Goal: Information Seeking & Learning: Stay updated

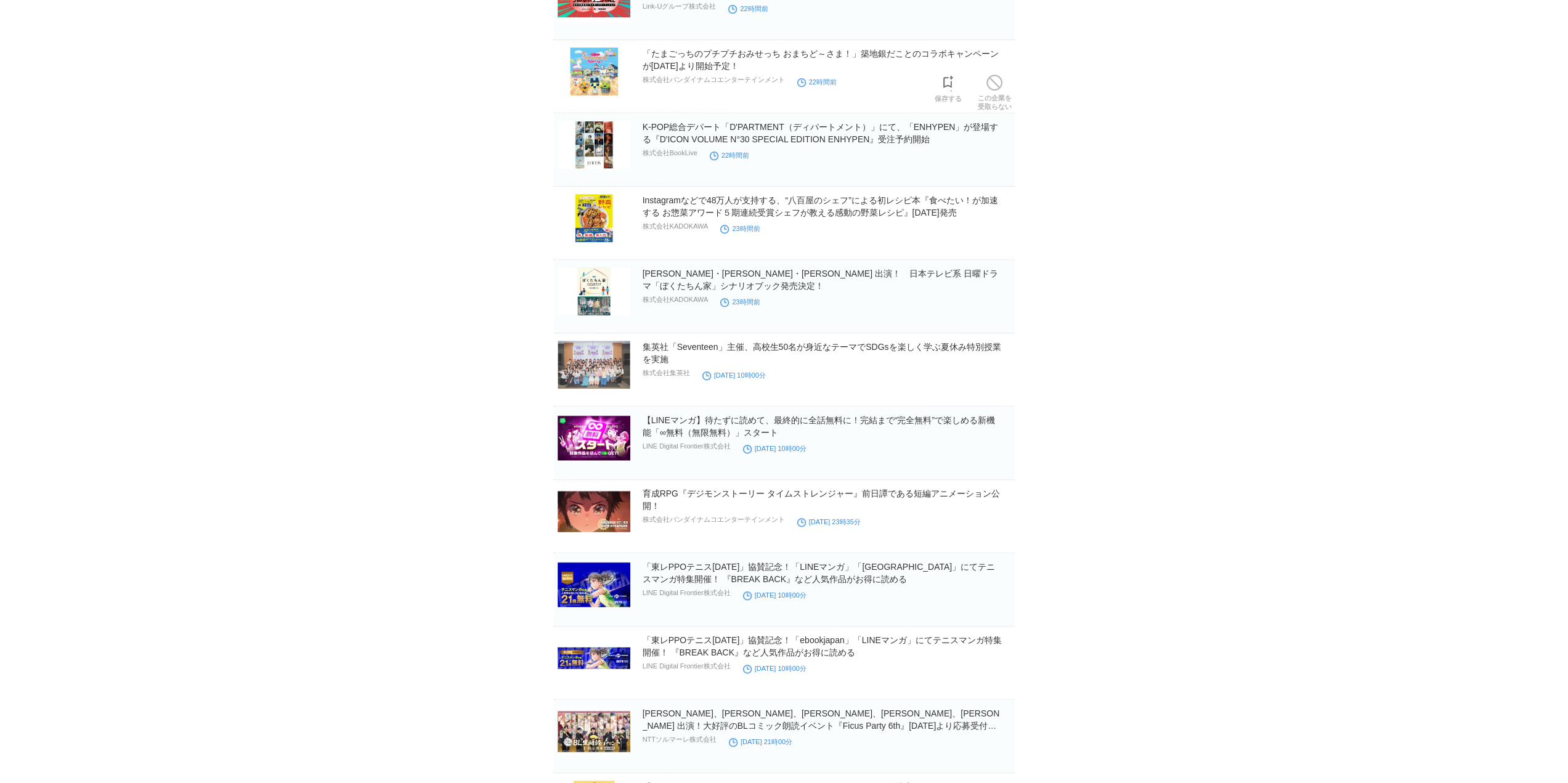
scroll to position [740, 0]
click at [695, 421] on link "【LINEマンガ】待たずに読めて、最終的に全話無料に！完結まで“完全無料”で楽しめる新機能「∞無料（無限無料）」スタート" at bounding box center [819, 426] width 352 height 23
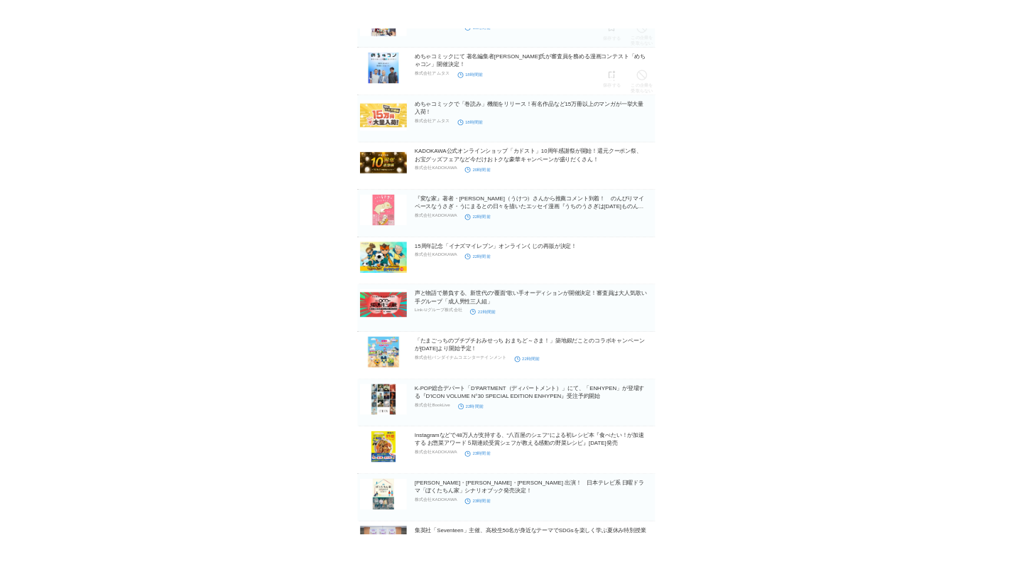
scroll to position [284, 0]
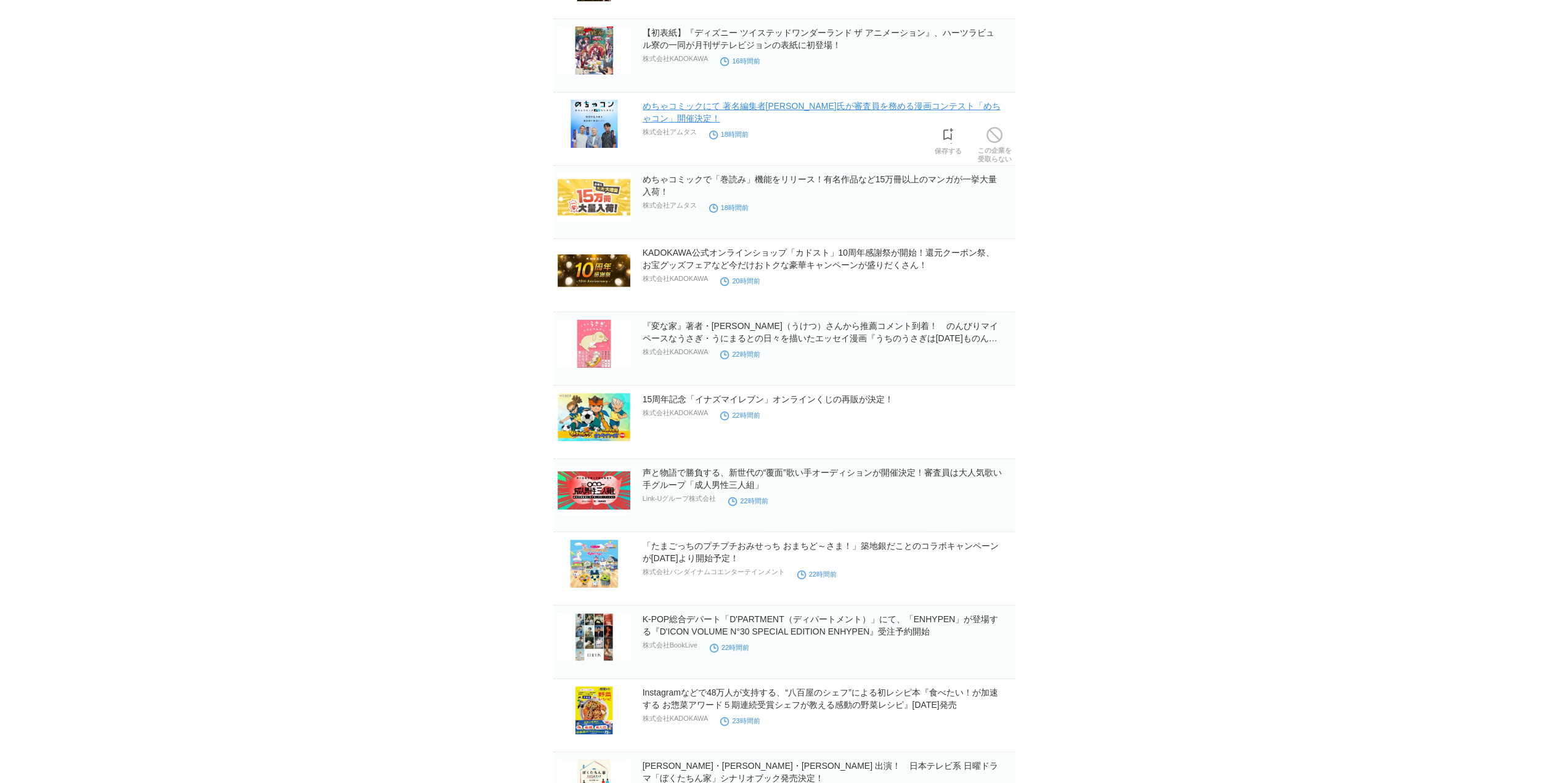
click at [682, 106] on link "めちゃコミックにて 著名編集者[PERSON_NAME]氏が審査員を務める漫画コンテスト「めちゃコン」開催決定！" at bounding box center [821, 113] width 358 height 23
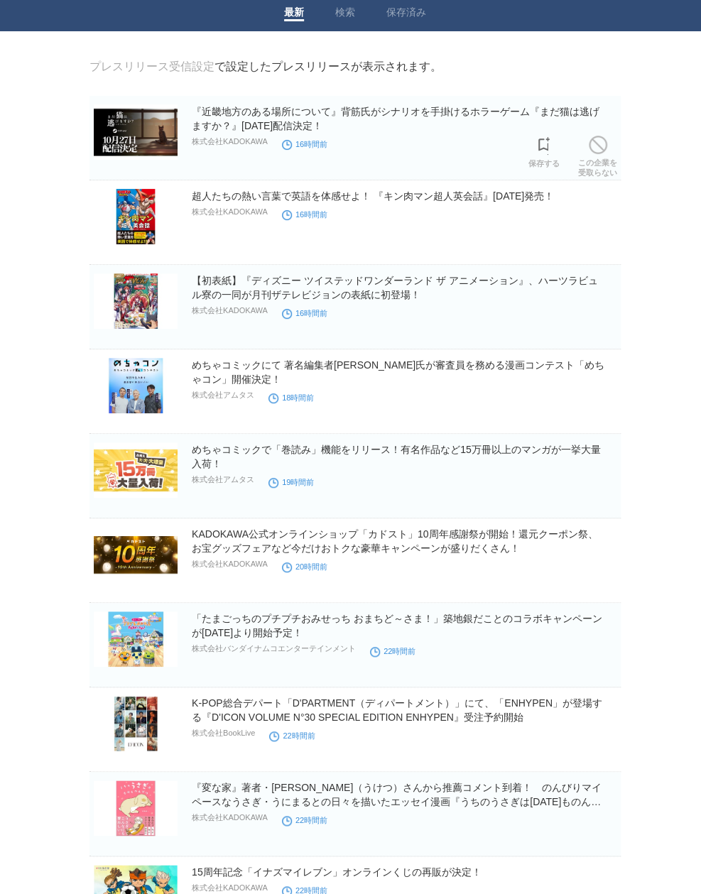
scroll to position [71, 0]
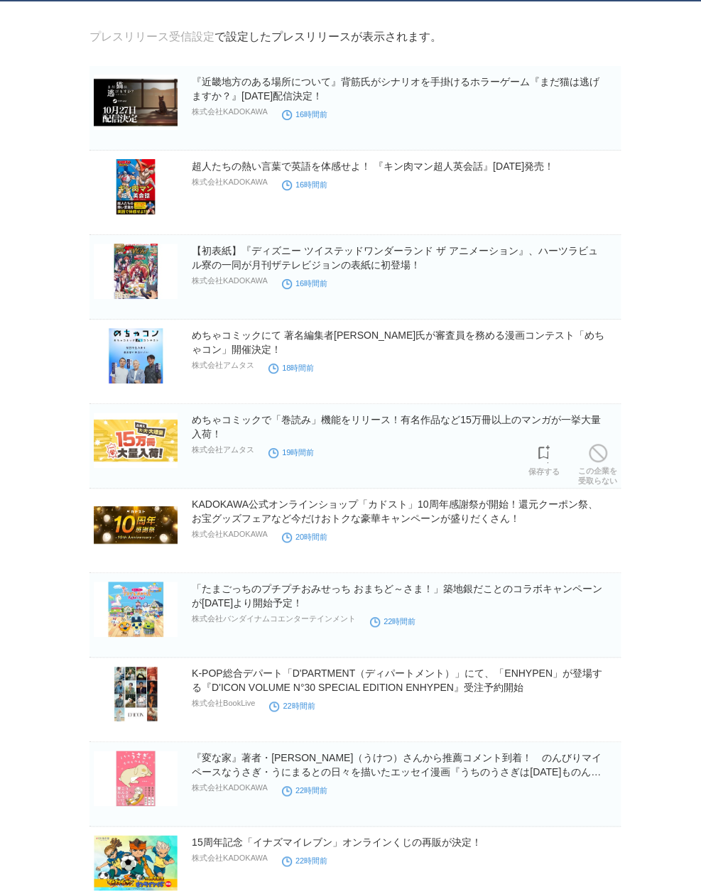
click at [458, 411] on section "めちゃコミックで「巻読み」機能をリリース！有名作品など15万冊以上のマンガが一挙大量入荷！ 株式会社アムタス 19時間前 保存する この企業を 受取らない" at bounding box center [355, 446] width 531 height 85
click at [459, 420] on link "めちゃコミックで「巻読み」機能をリリース！有名作品など15万冊以上のマンガが一挙大量入荷！" at bounding box center [396, 427] width 409 height 26
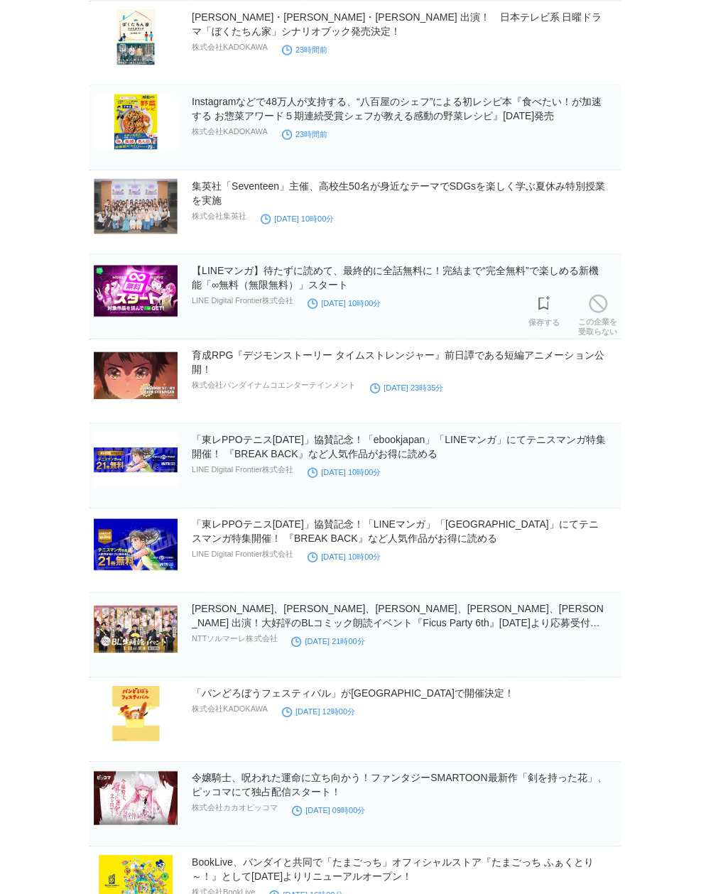
scroll to position [1208, 0]
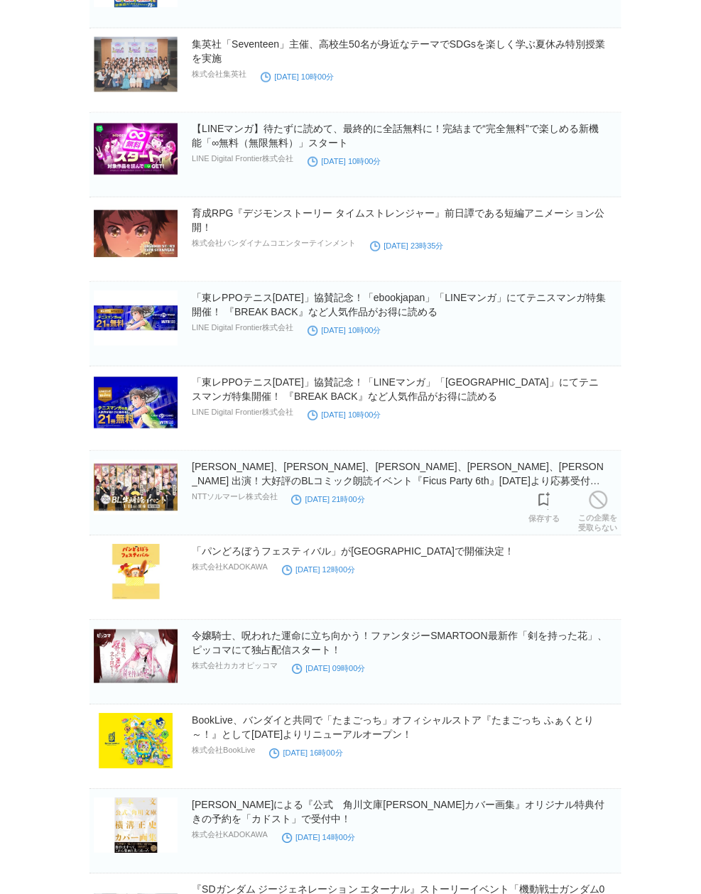
click at [155, 480] on img at bounding box center [136, 487] width 84 height 55
